Goal: Information Seeking & Learning: Learn about a topic

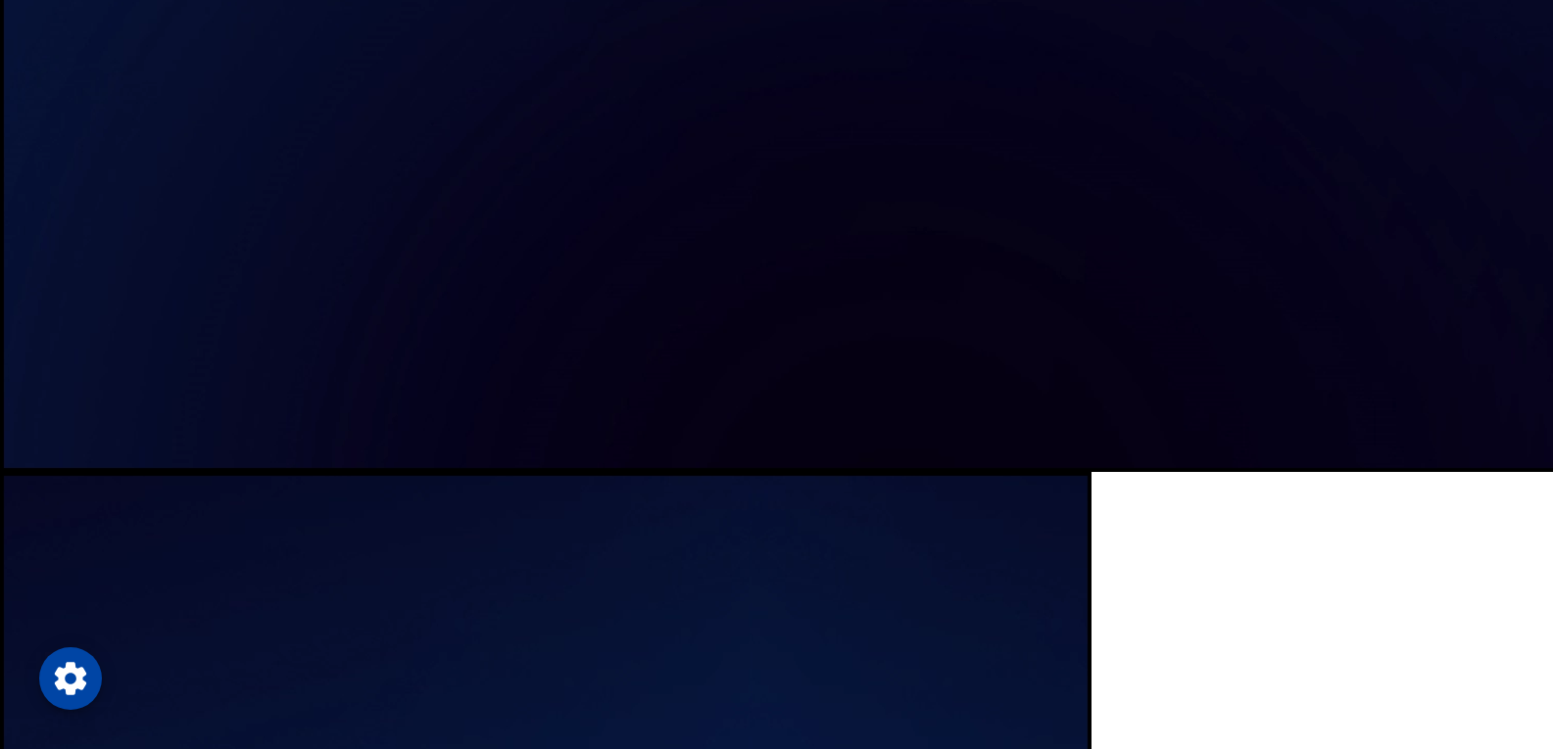
scroll to position [1665, 0]
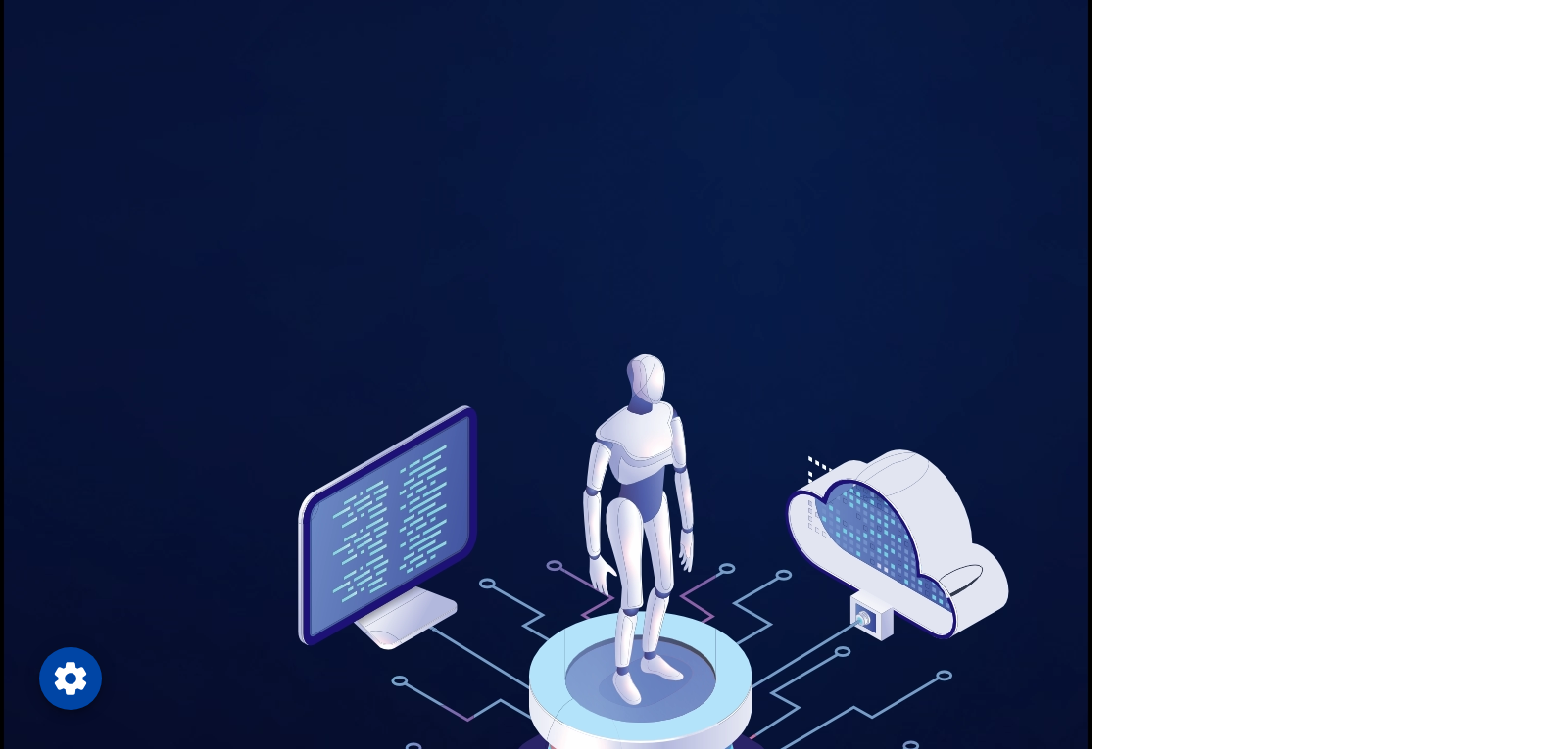
scroll to position [2547, 0]
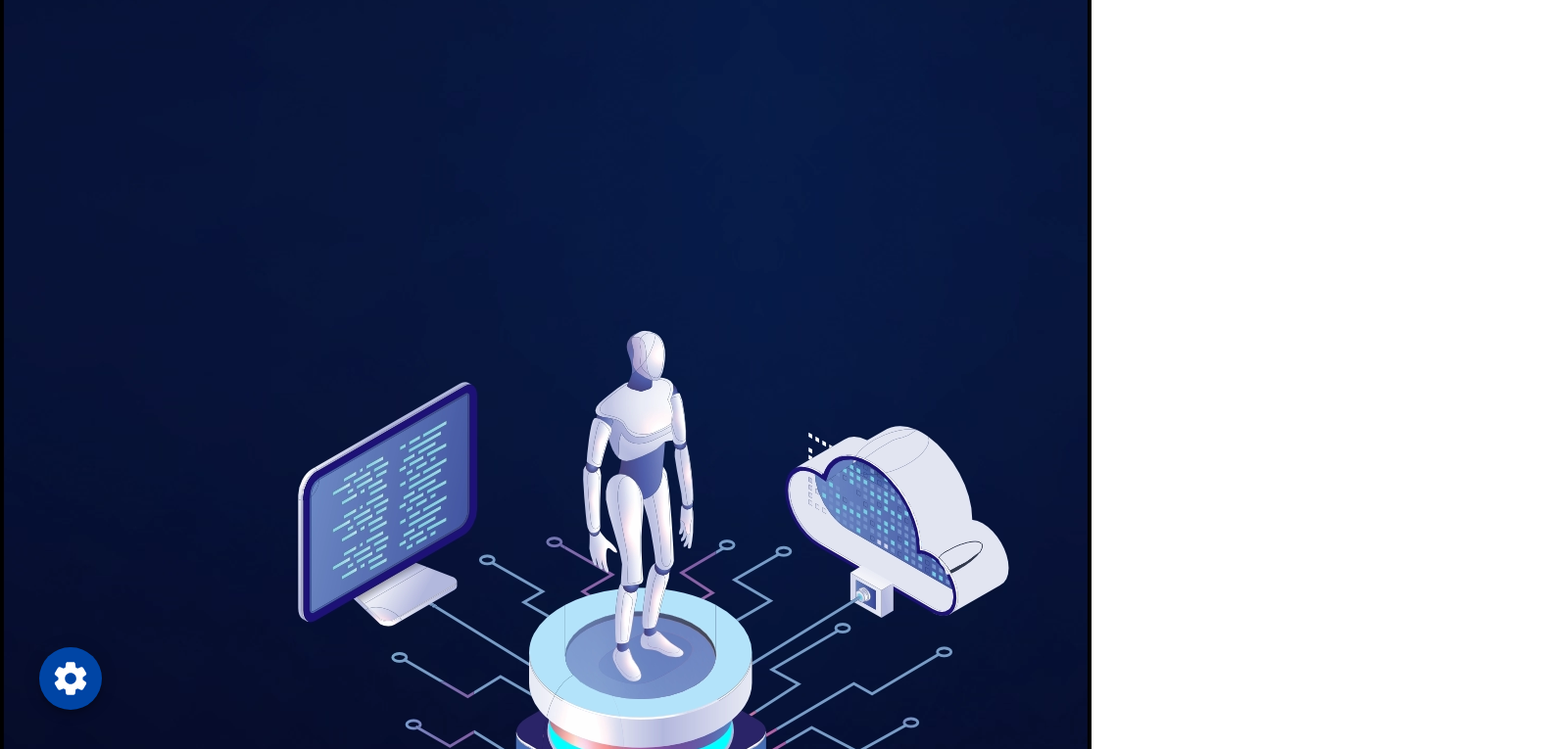
drag, startPoint x: 551, startPoint y: 121, endPoint x: 457, endPoint y: 233, distance: 146.0
click at [0, 0] on link "Digital Transformation" at bounding box center [0, 0] width 0 height 0
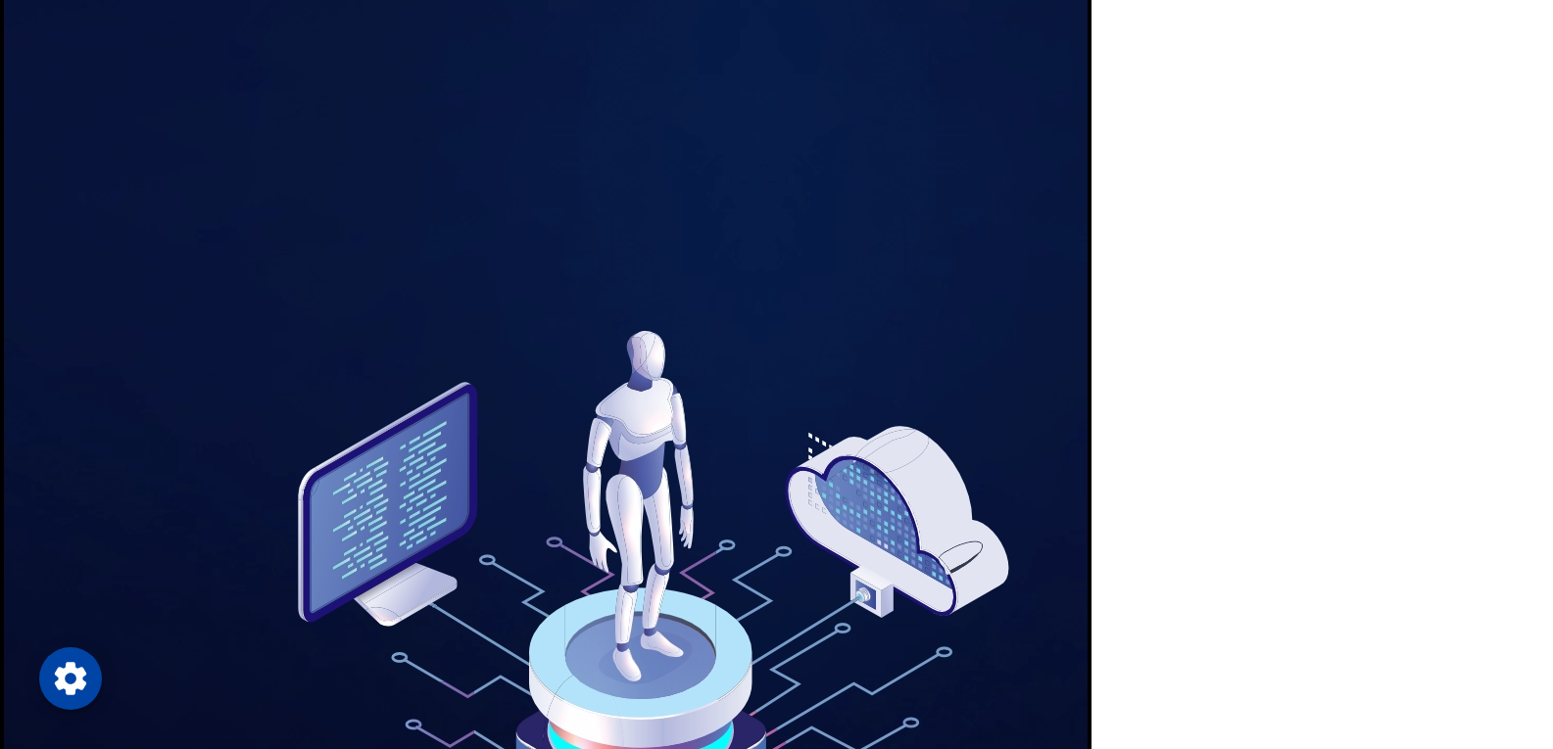
click at [0, 0] on link "Digital Transformation" at bounding box center [0, 0] width 0 height 0
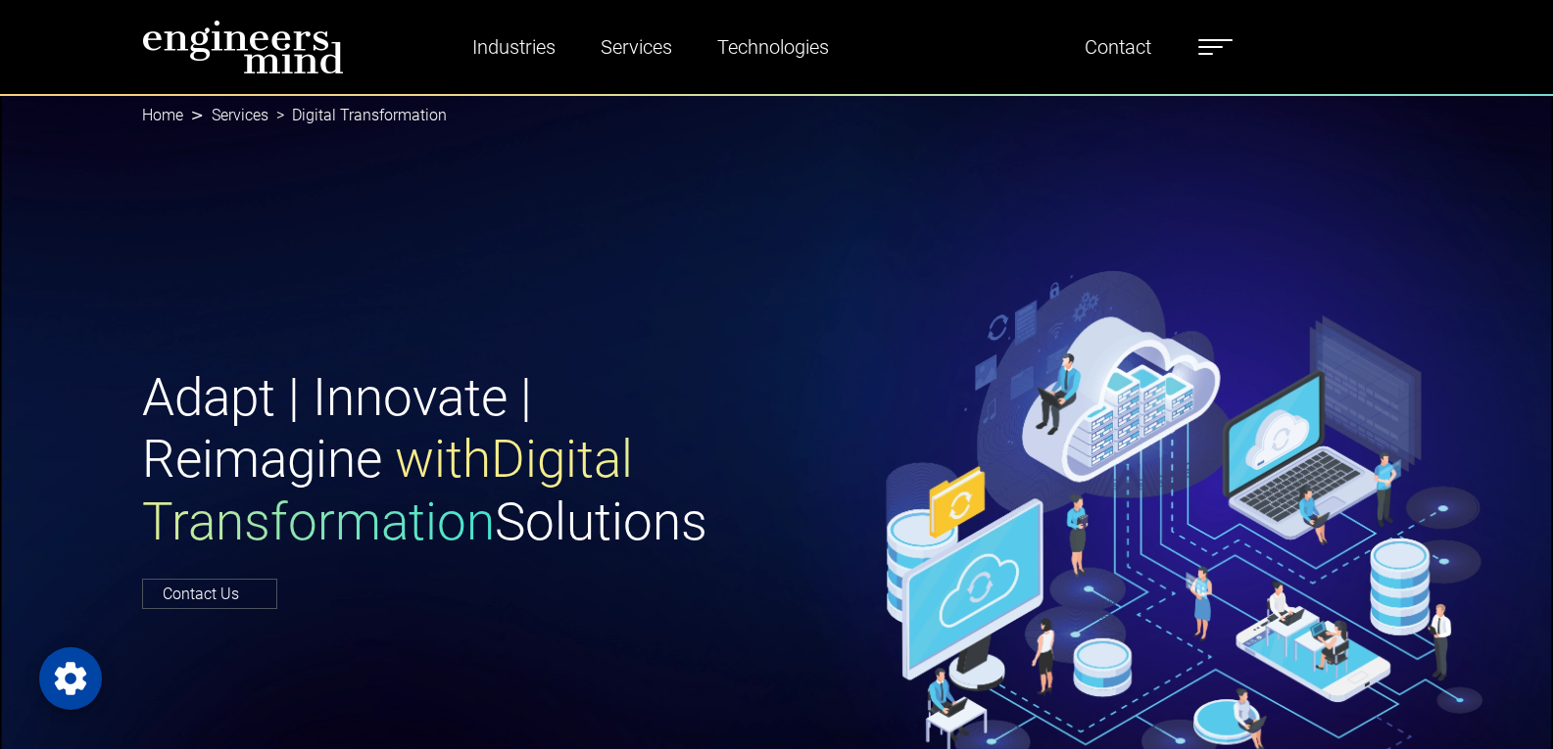
click at [334, 159] on div "Adapt | Innovate | Reimagine with Digital Transformation Solutions Contact Us" at bounding box center [776, 487] width 1553 height 786
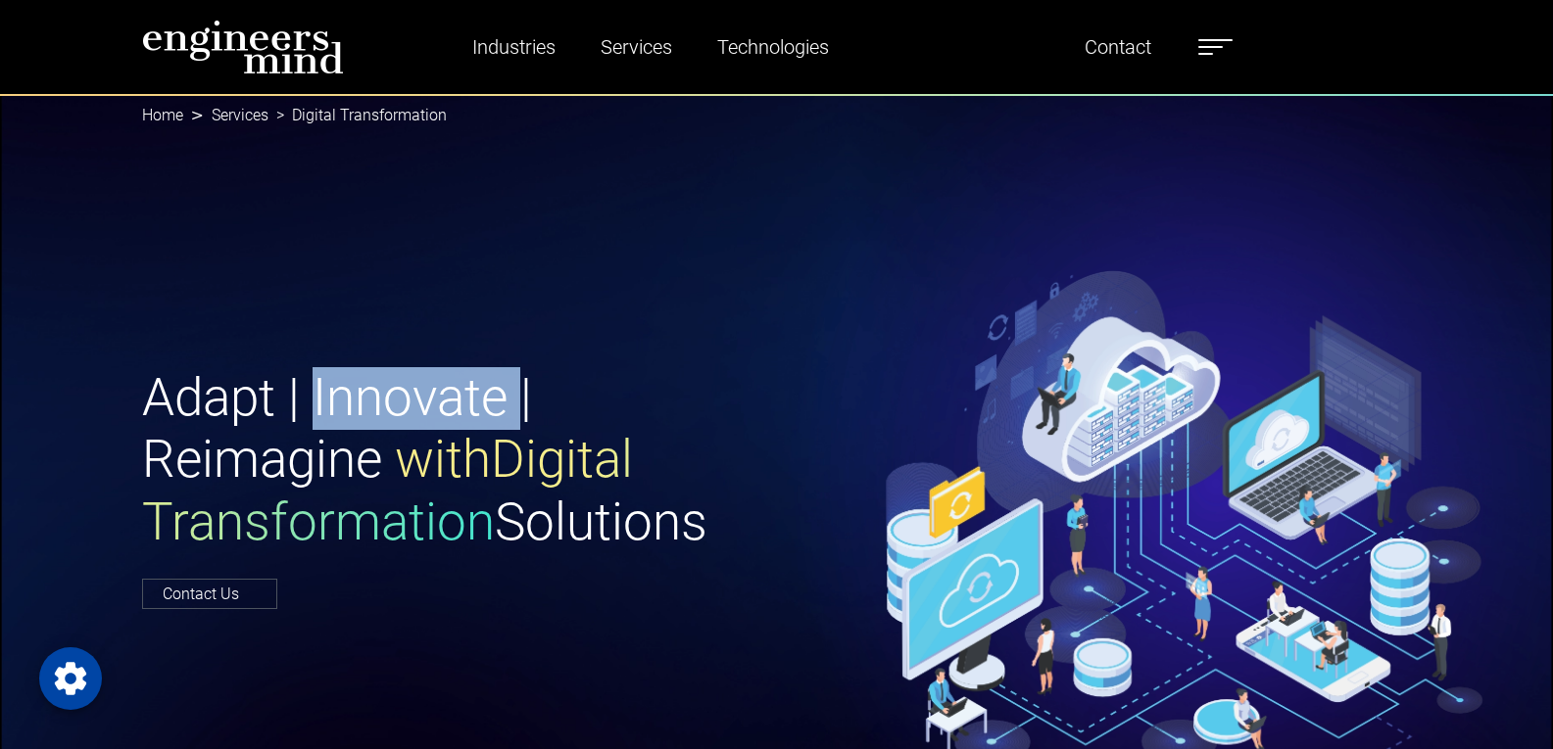
click at [346, 159] on div "Adapt | Innovate | Reimagine with Digital Transformation Solutions Contact Us" at bounding box center [776, 487] width 1553 height 786
click at [351, 159] on div "Adapt | Innovate | Reimagine with Digital Transformation Solutions Contact Us" at bounding box center [776, 487] width 1553 height 786
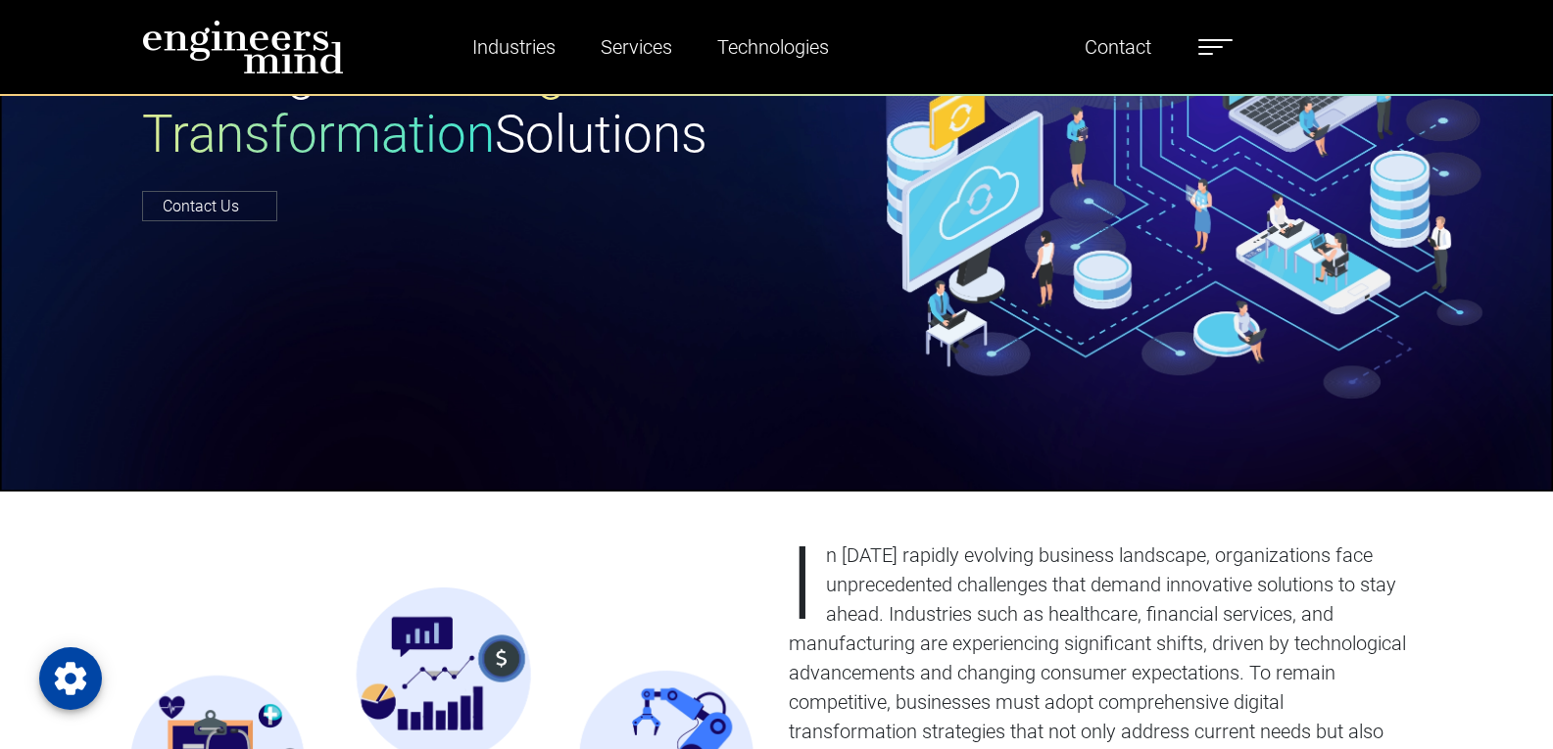
scroll to position [392, 0]
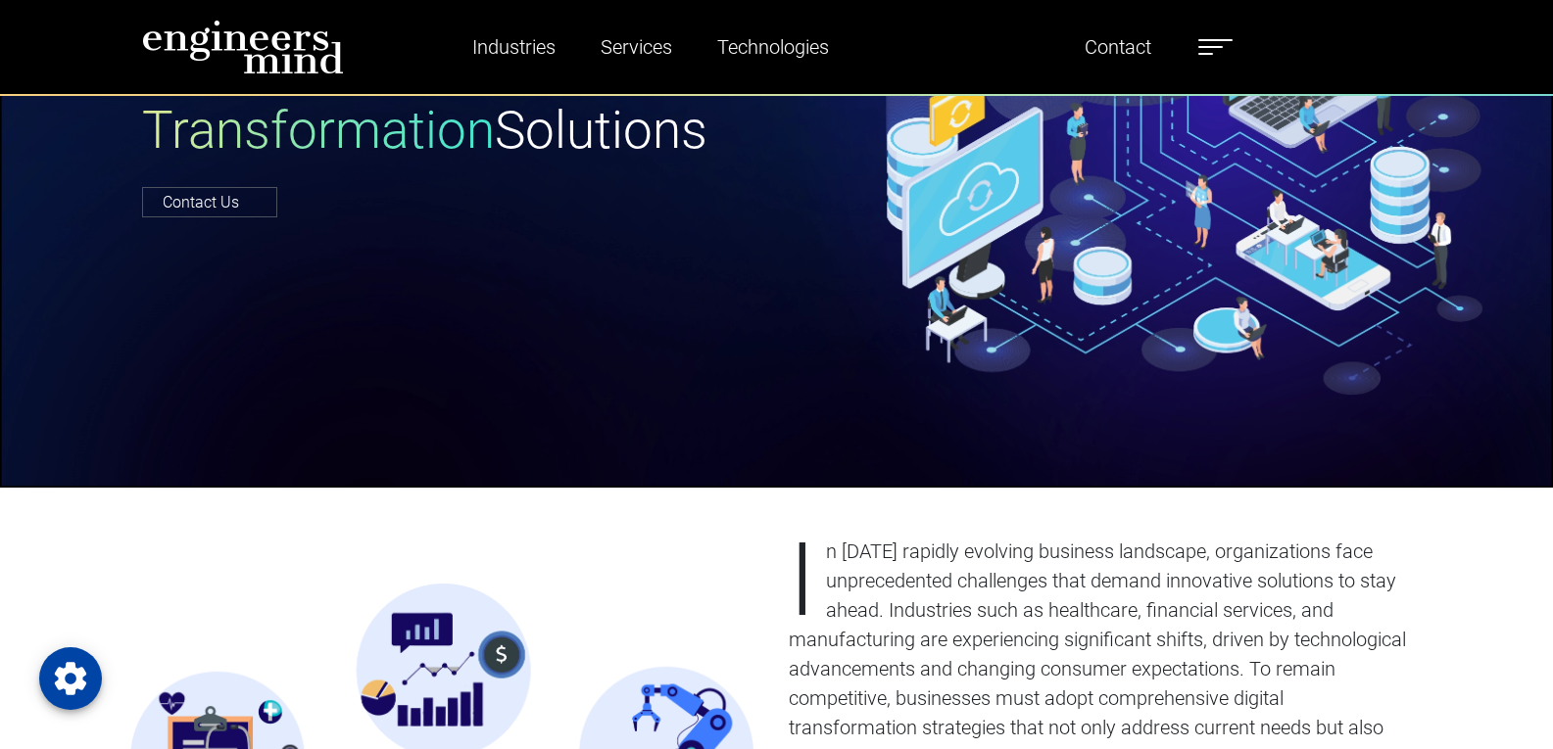
click at [591, 197] on div "Contact Us" at bounding box center [453, 203] width 623 height 24
